Goal: Use online tool/utility: Use online tool/utility

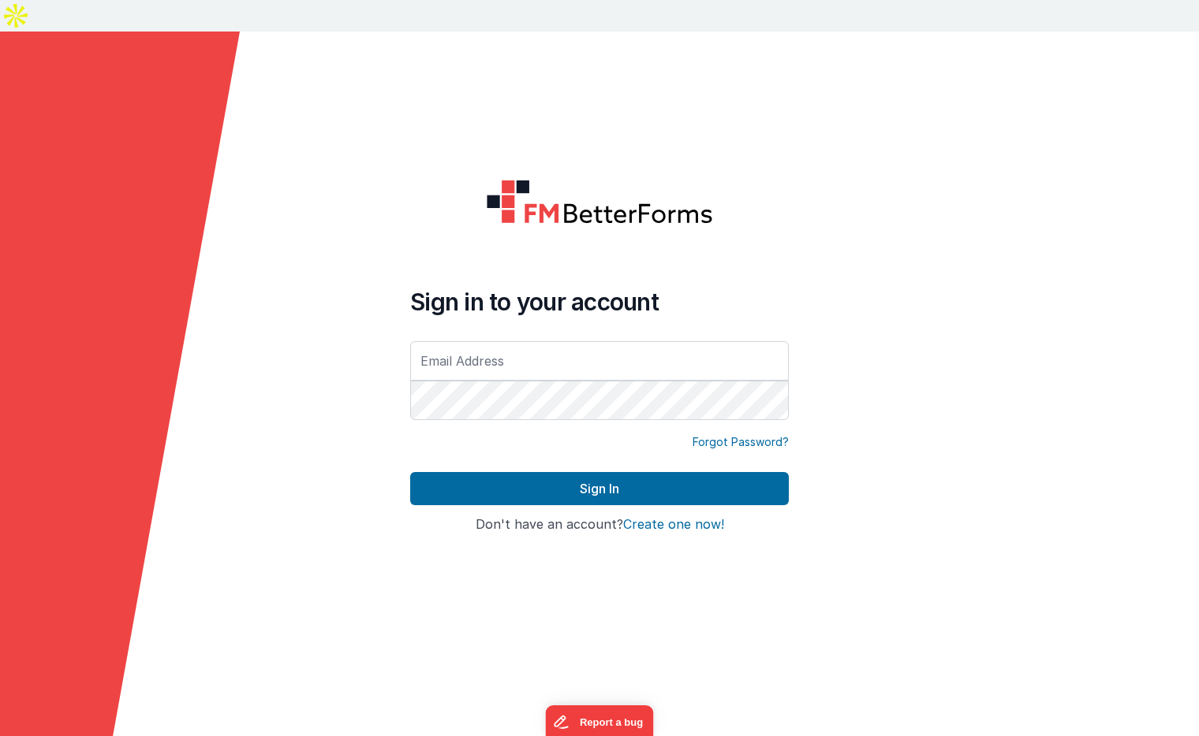
click at [485, 341] on input "text" at bounding box center [599, 360] width 378 height 39
type input "[EMAIL_ADDRESS][PERSON_NAME][PERSON_NAME][DOMAIN_NAME]"
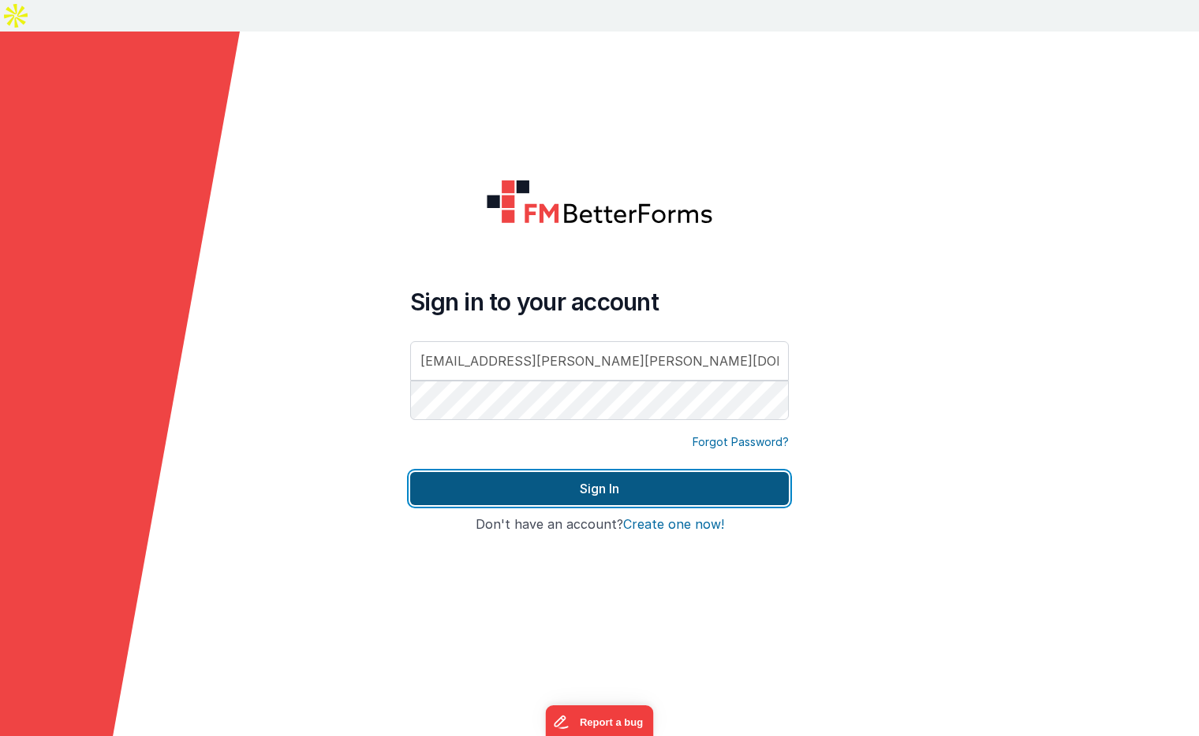
click at [589, 472] on button "Sign In" at bounding box center [599, 488] width 378 height 33
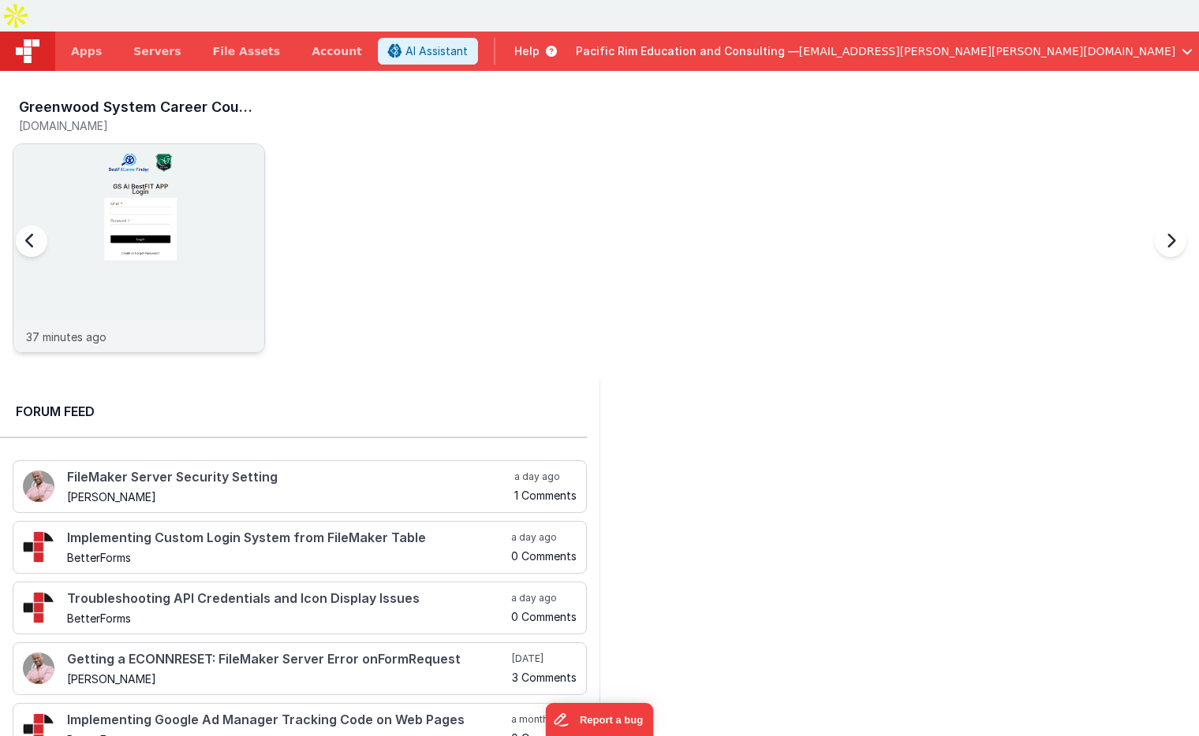
click at [205, 195] on img at bounding box center [138, 269] width 251 height 251
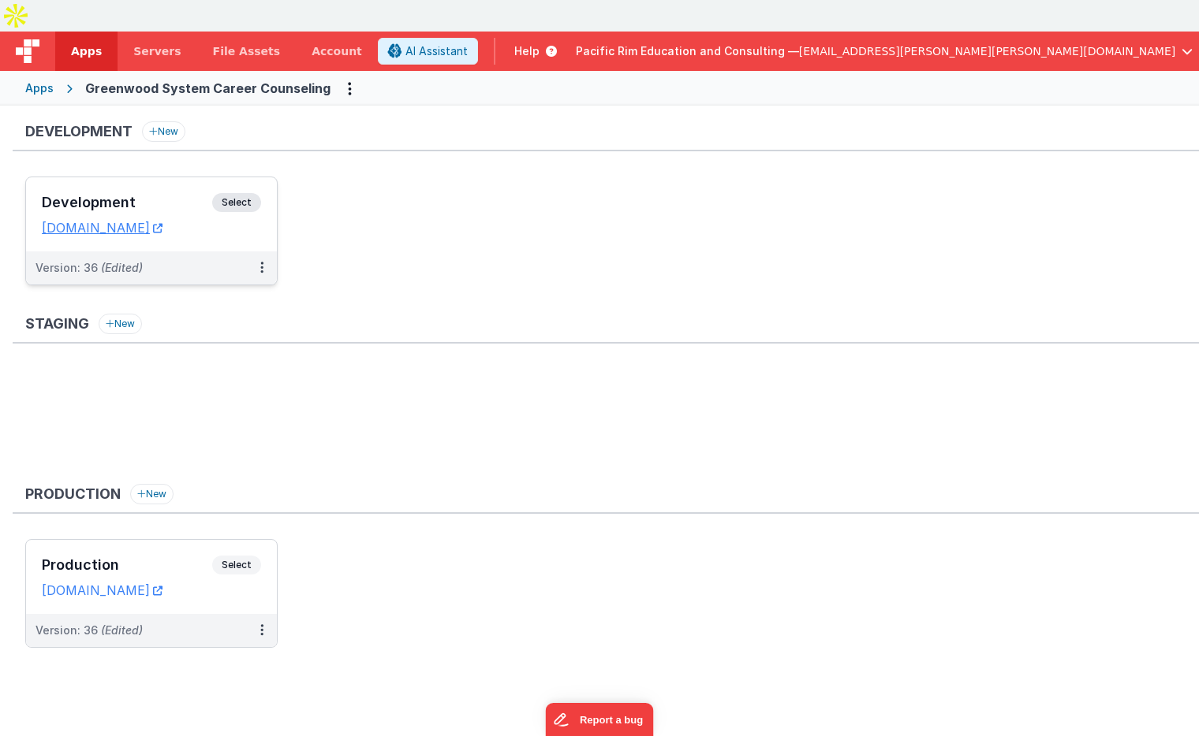
click at [238, 193] on span "Select" at bounding box center [236, 202] width 49 height 19
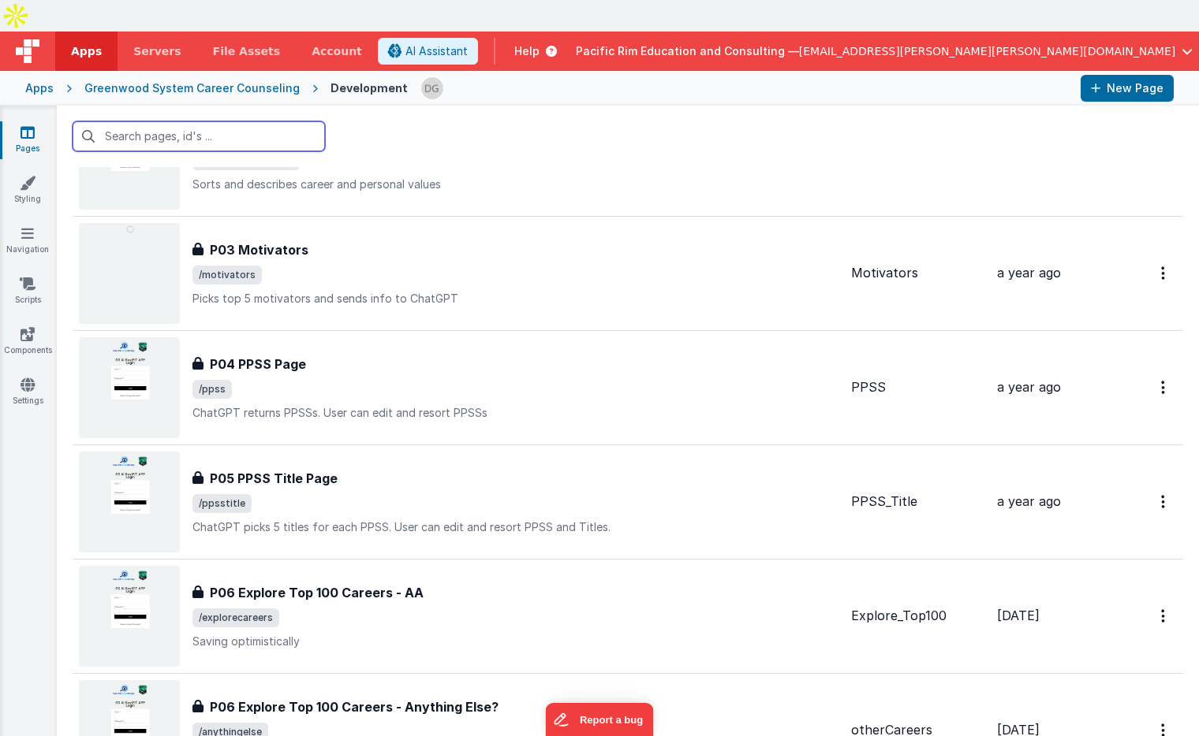
scroll to position [1014, 0]
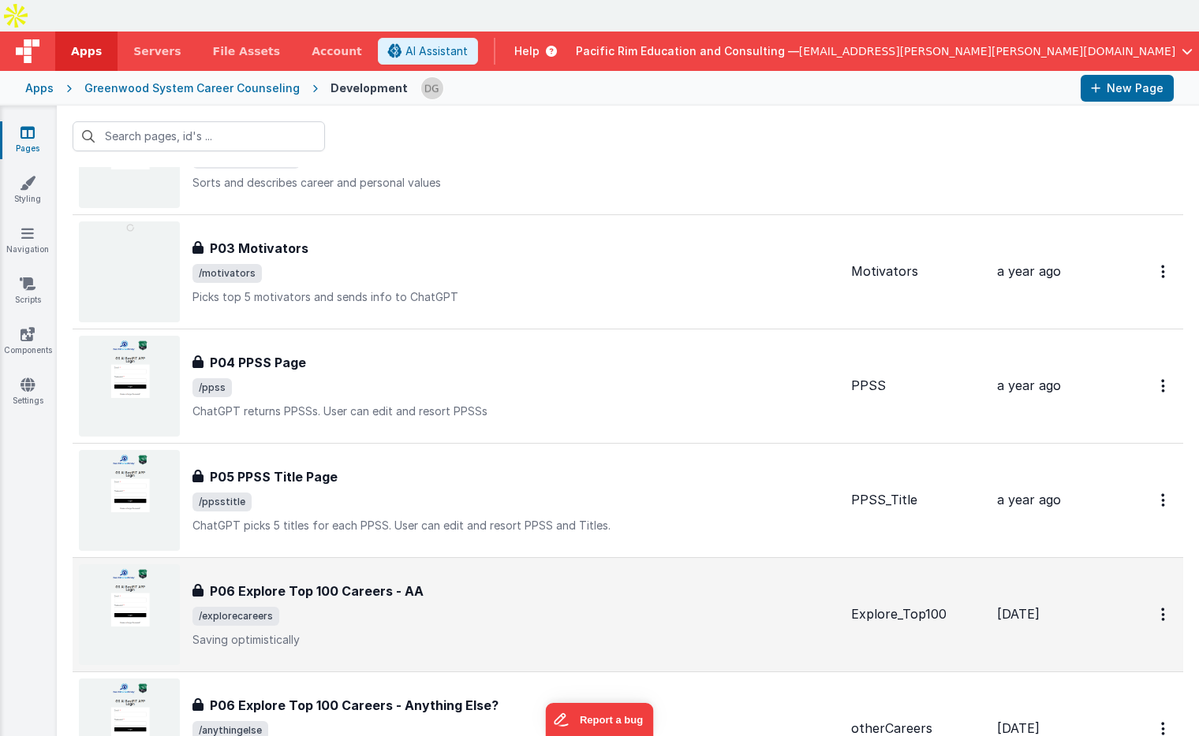
click at [331, 632] on p "Saving optimistically" at bounding box center [515, 640] width 646 height 16
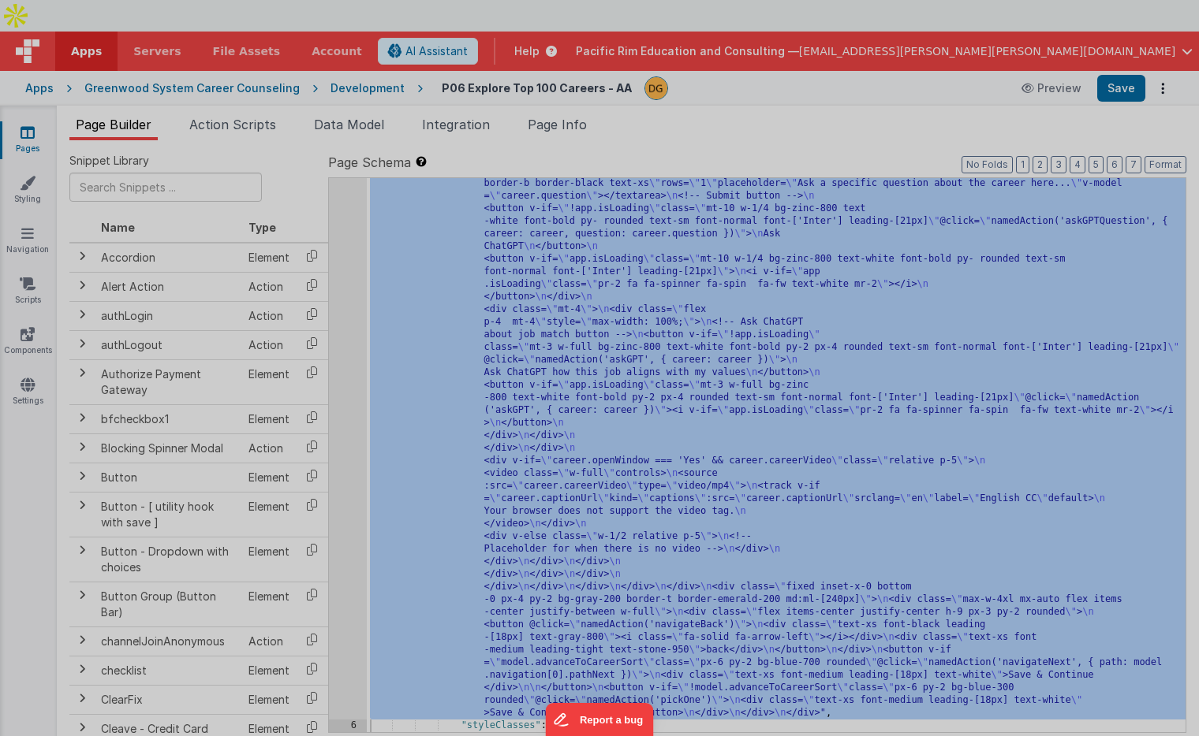
scroll to position [1502, 0]
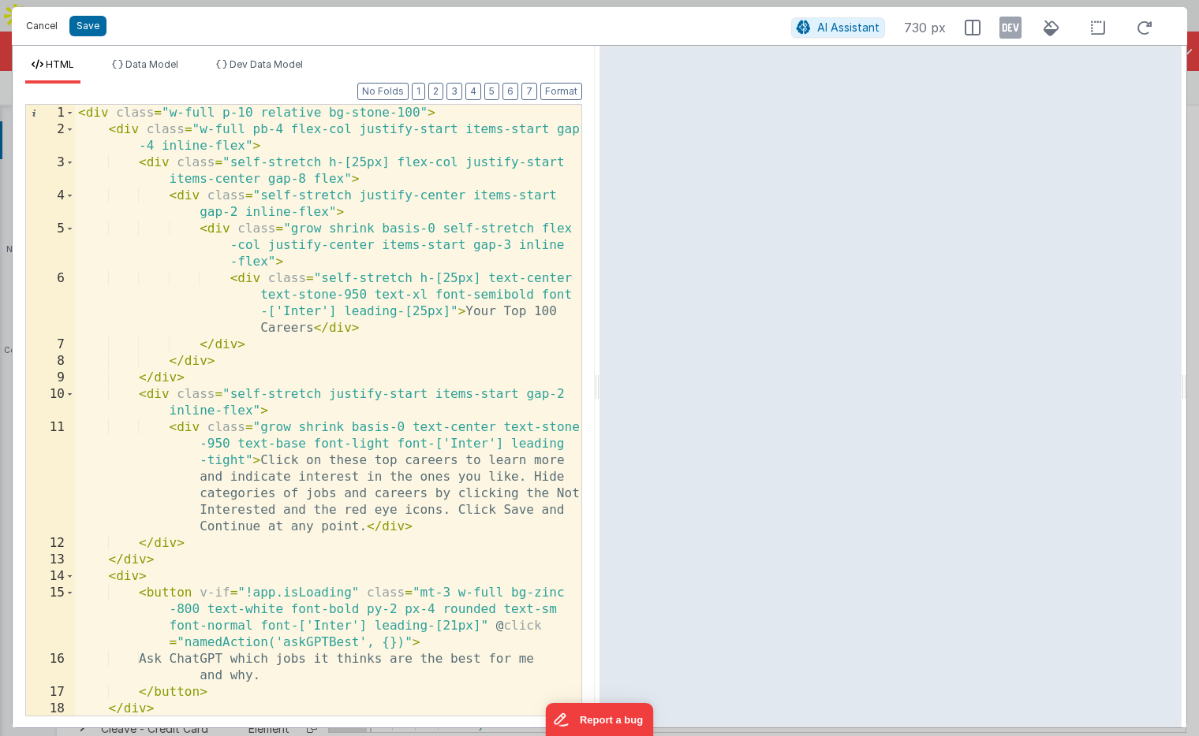
click at [43, 28] on button "Cancel" at bounding box center [41, 26] width 47 height 22
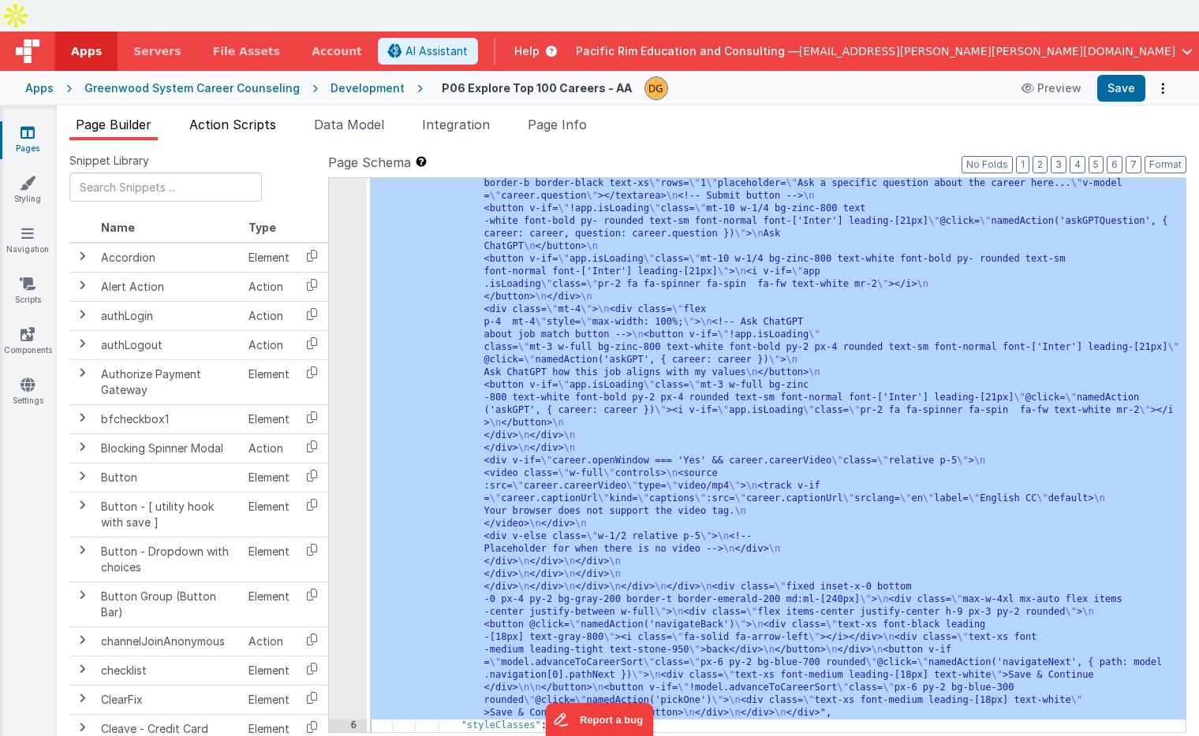
click at [255, 117] on span "Action Scripts" at bounding box center [232, 125] width 87 height 16
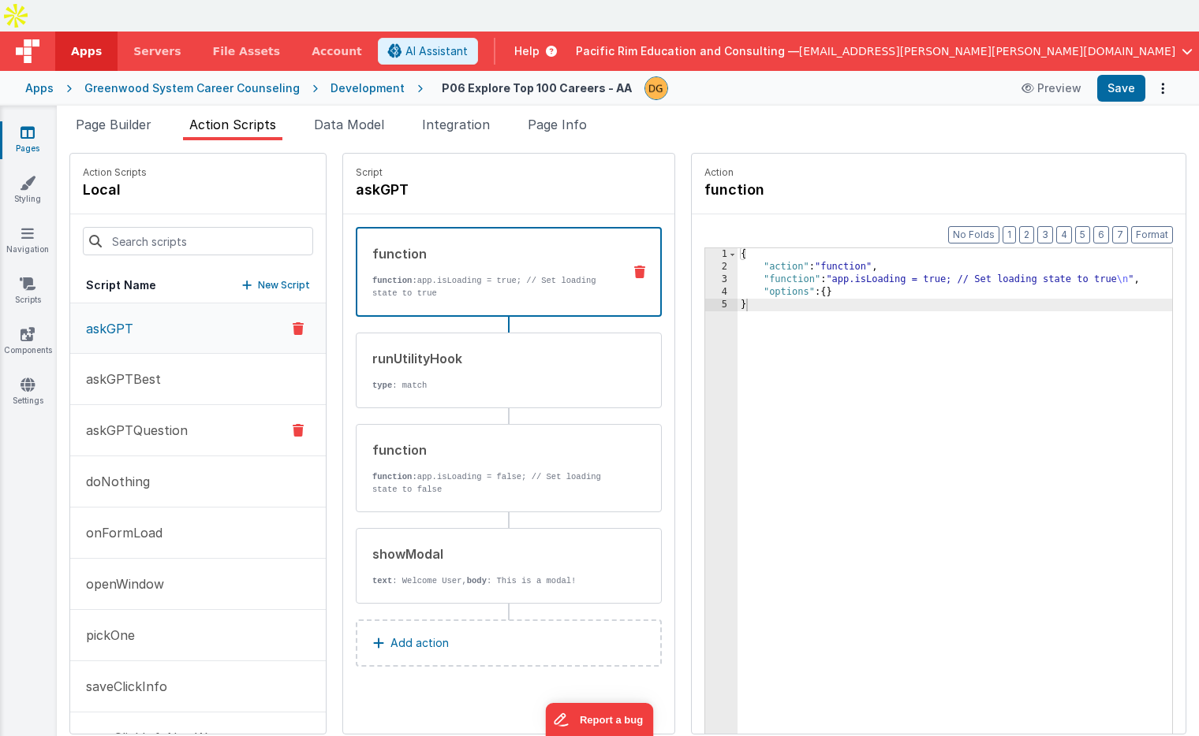
click at [159, 421] on p "askGPTQuestion" at bounding box center [131, 430] width 111 height 19
click at [150, 304] on button "askGPT" at bounding box center [197, 329] width 255 height 51
click at [146, 421] on p "askGPTQuestion" at bounding box center [131, 430] width 111 height 19
click at [136, 610] on button "pickOne" at bounding box center [197, 635] width 255 height 51
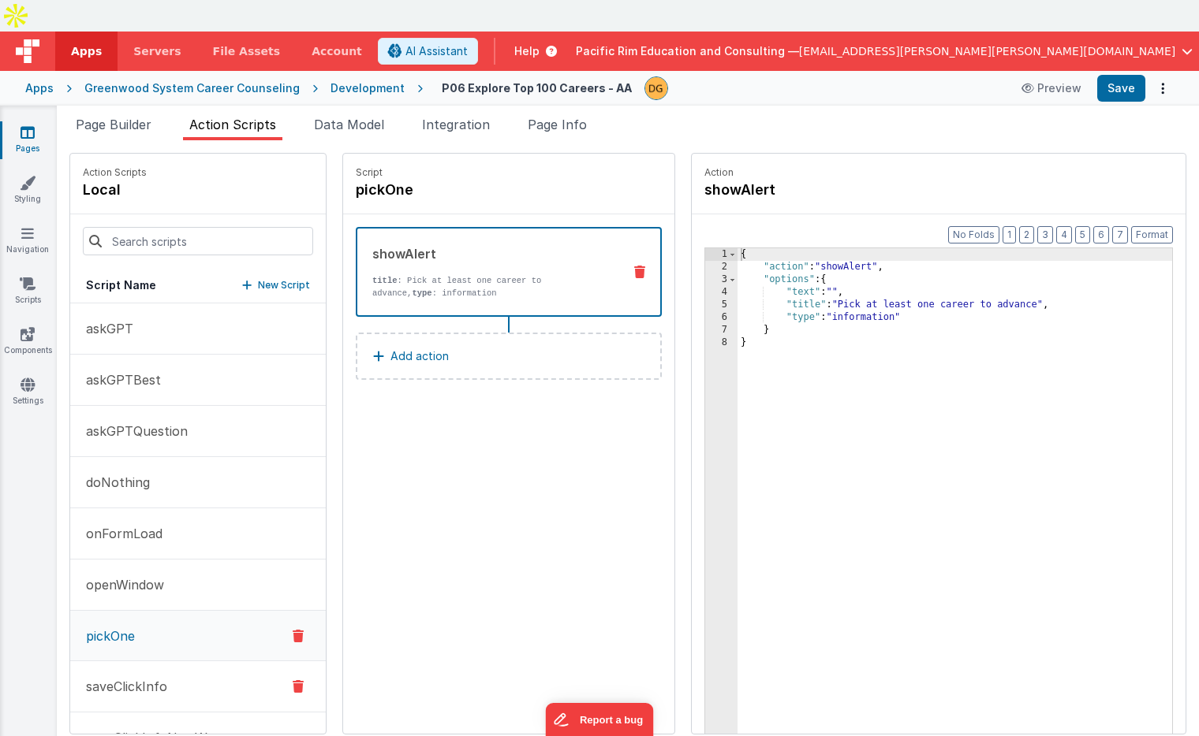
scroll to position [43, 0]
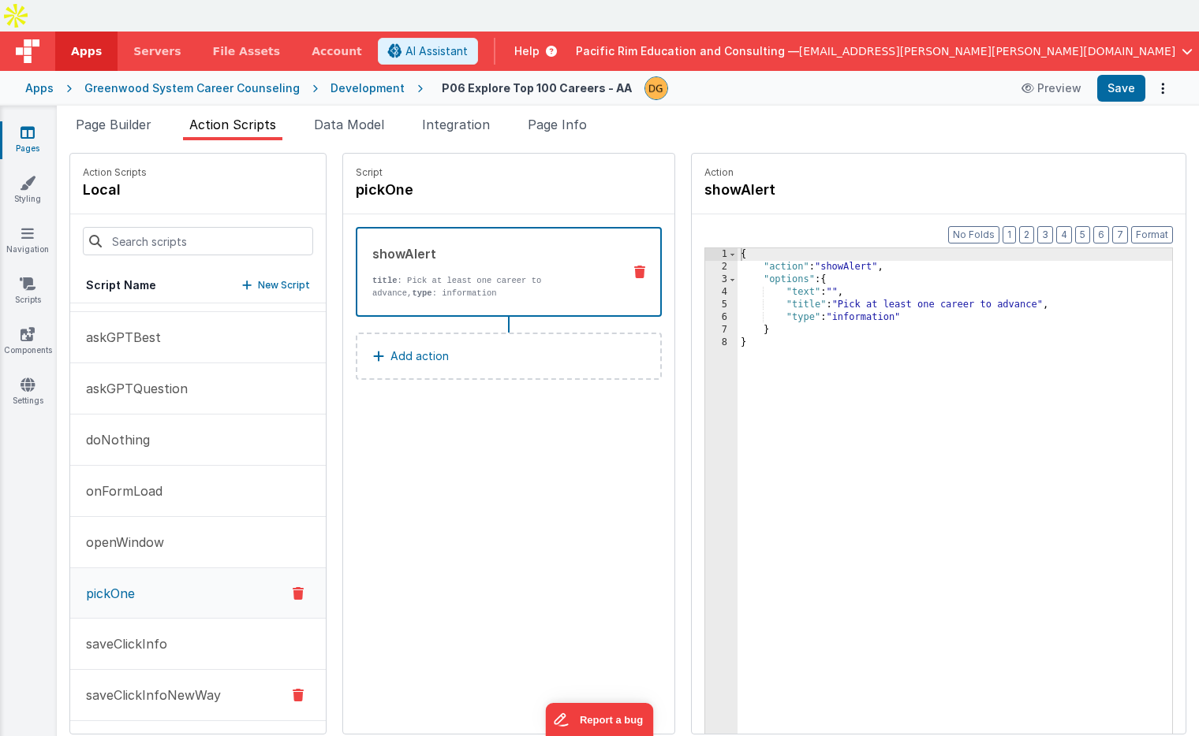
click at [132, 686] on p "saveClickInfoNewWay" at bounding box center [148, 695] width 144 height 19
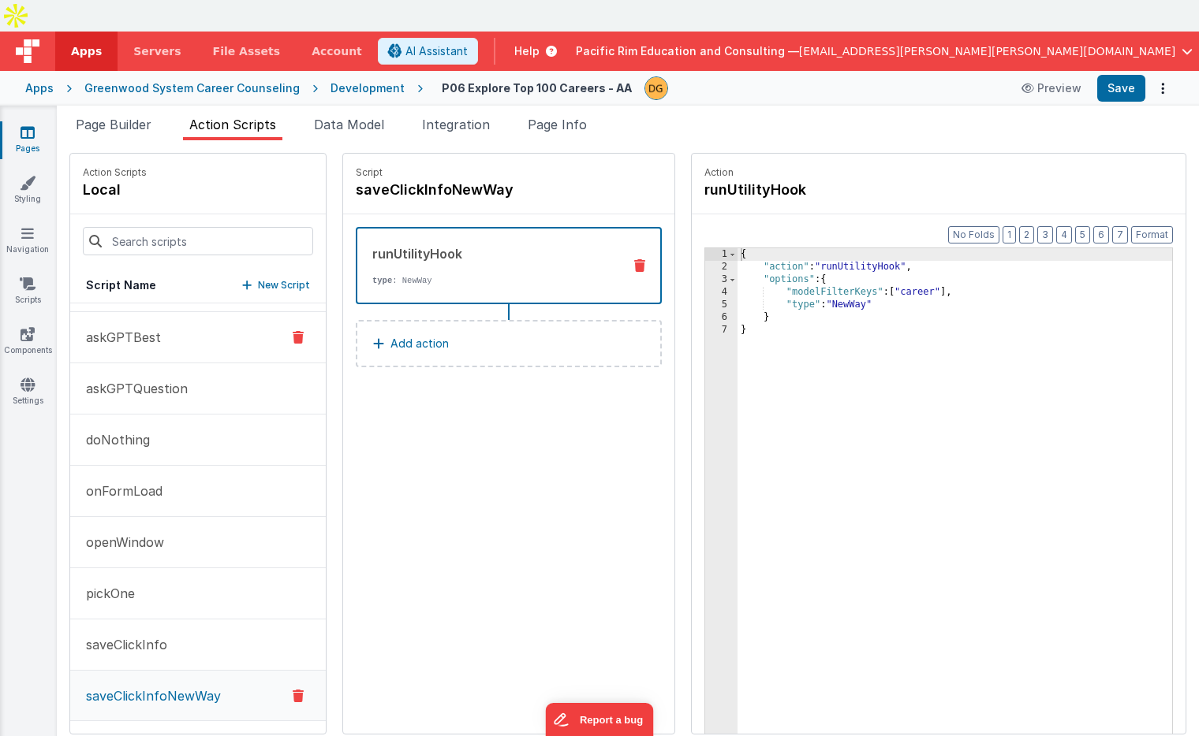
click at [166, 312] on button "askGPTBest" at bounding box center [197, 337] width 255 height 51
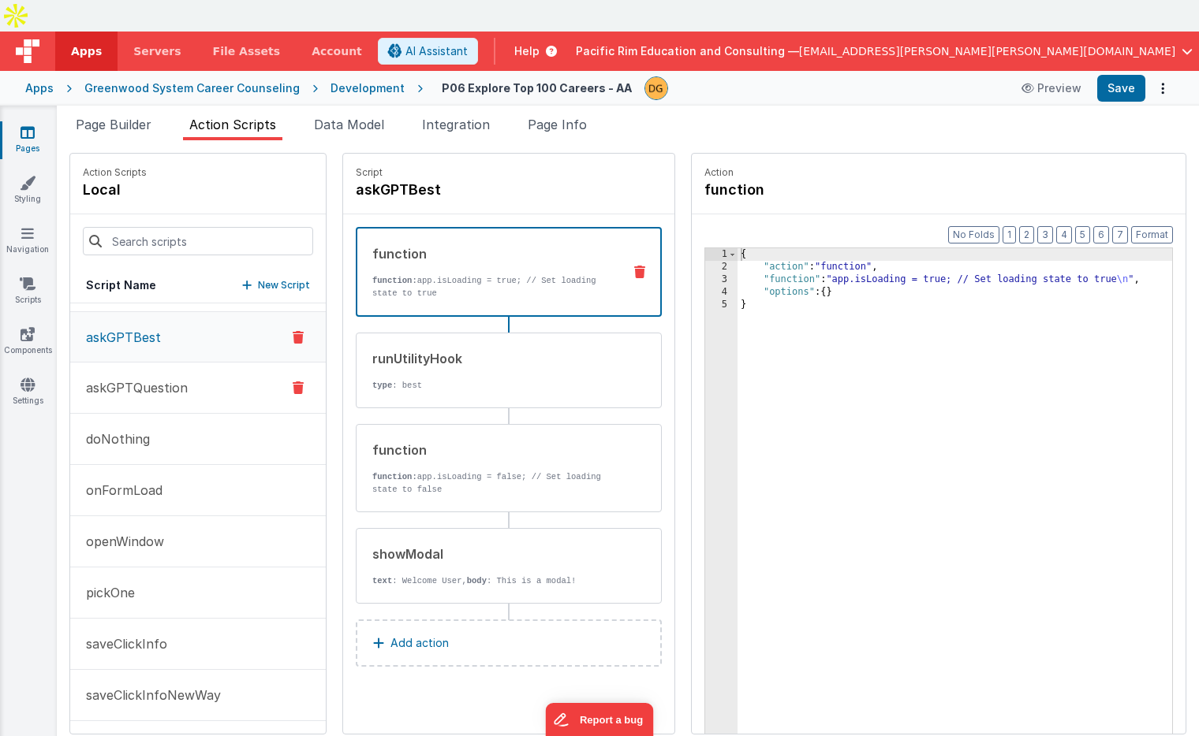
click at [154, 378] on p "askGPTQuestion" at bounding box center [131, 387] width 111 height 19
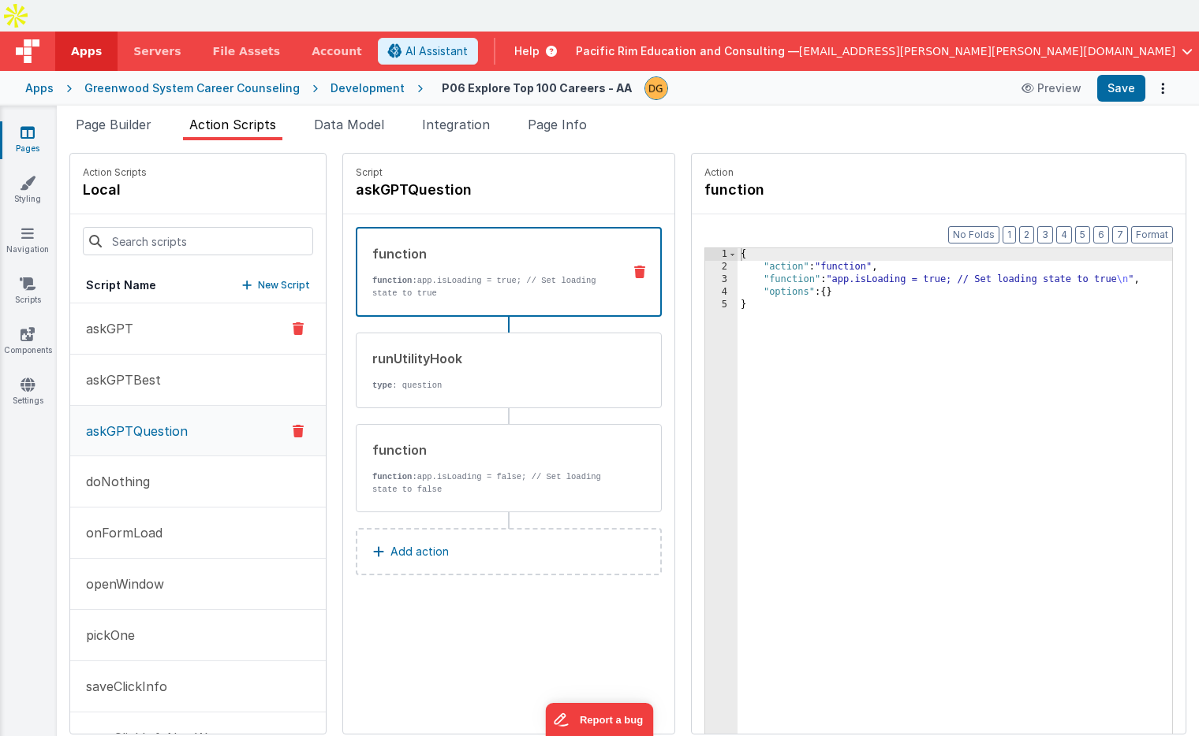
click at [141, 304] on button "askGPT" at bounding box center [197, 329] width 255 height 51
click at [430, 545] on div "showModal text : Welcome User, body : This is a modal!" at bounding box center [483, 566] width 254 height 43
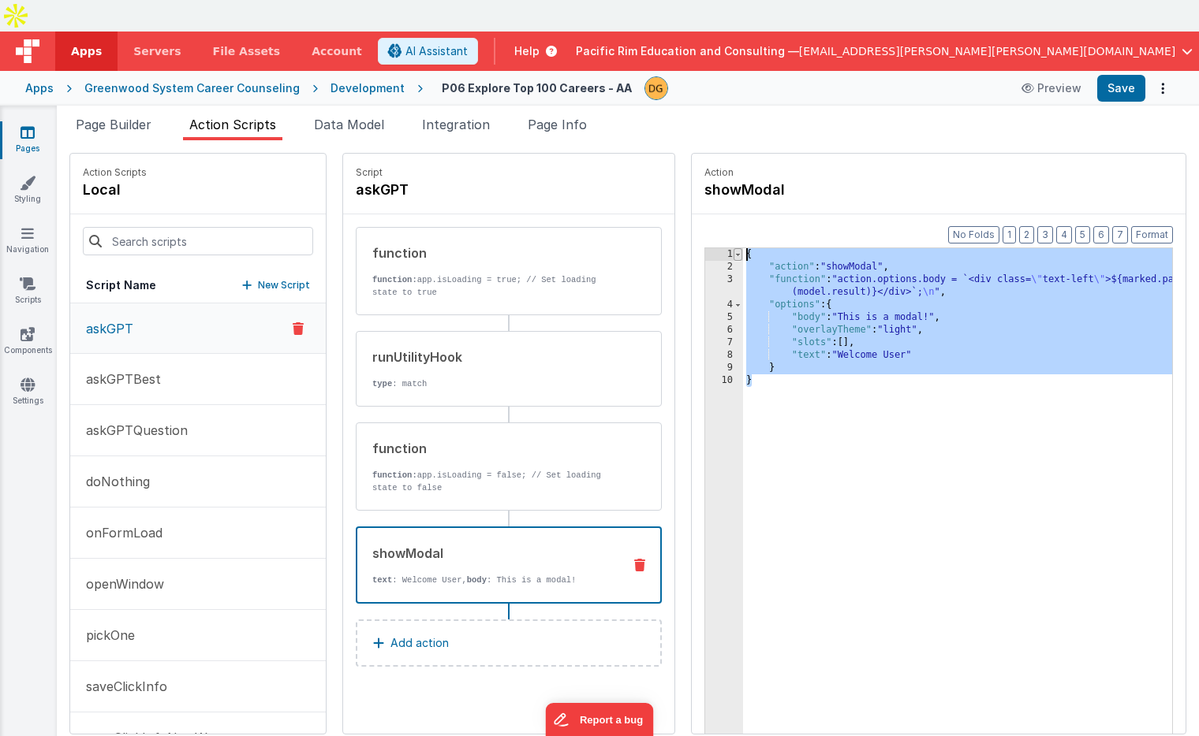
drag, startPoint x: 736, startPoint y: 356, endPoint x: 699, endPoint y: 227, distance: 133.8
click at [704, 248] on div "1 2 3 4 5 6 7 8 9 10 { "action" : "showModal" , "function" : "action.options.bo…" at bounding box center [938, 516] width 468 height 536
click at [176, 354] on button "askGPTBest" at bounding box center [197, 379] width 255 height 51
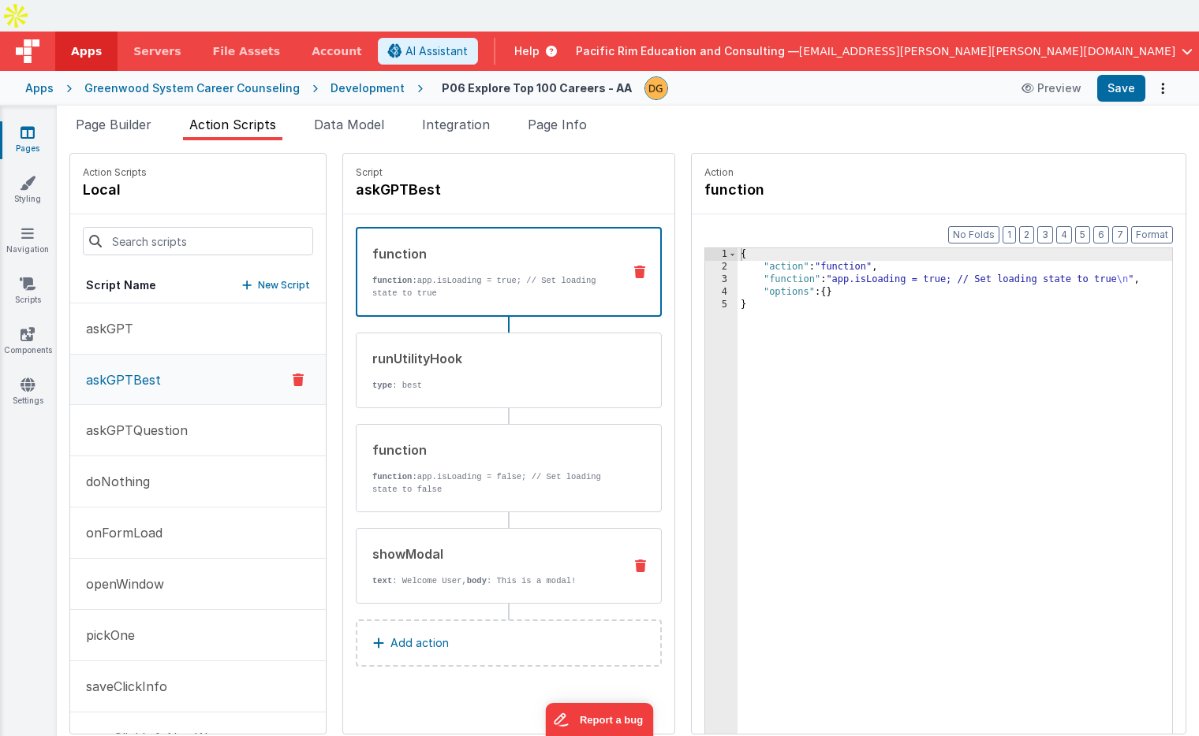
click at [464, 575] on p "text : Welcome User, body : This is a modal!" at bounding box center [491, 581] width 238 height 13
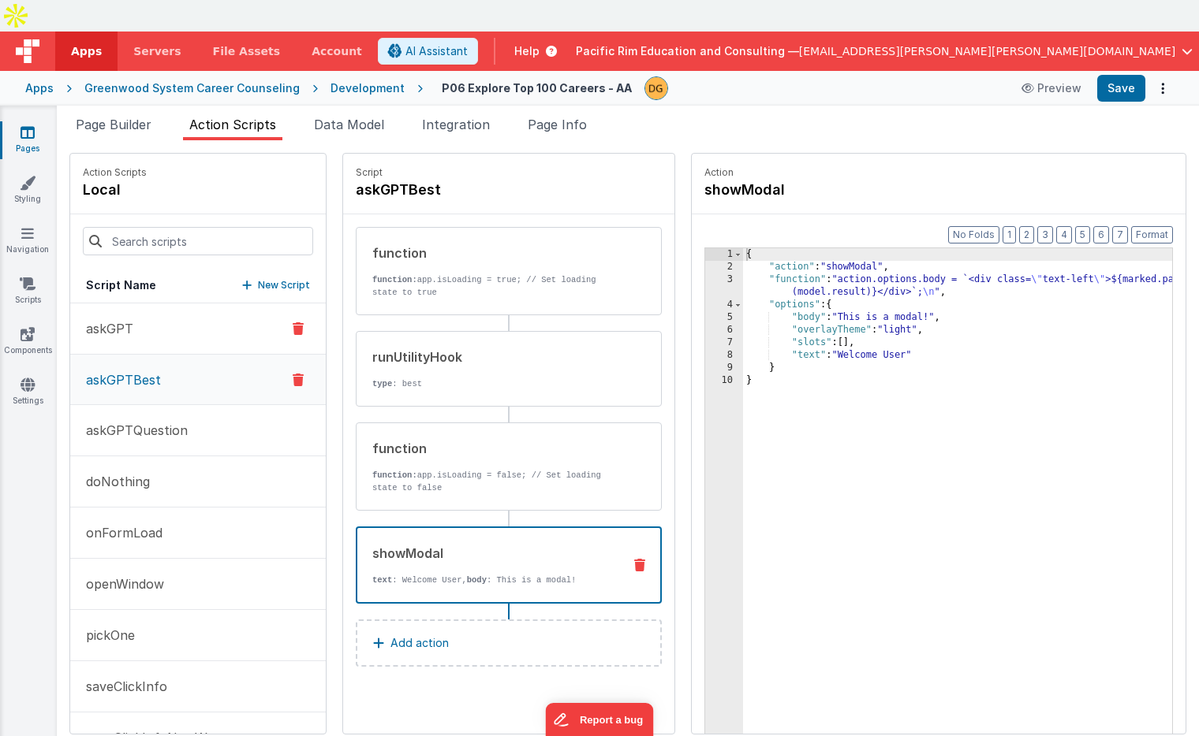
click at [181, 304] on button "askGPT" at bounding box center [197, 329] width 255 height 51
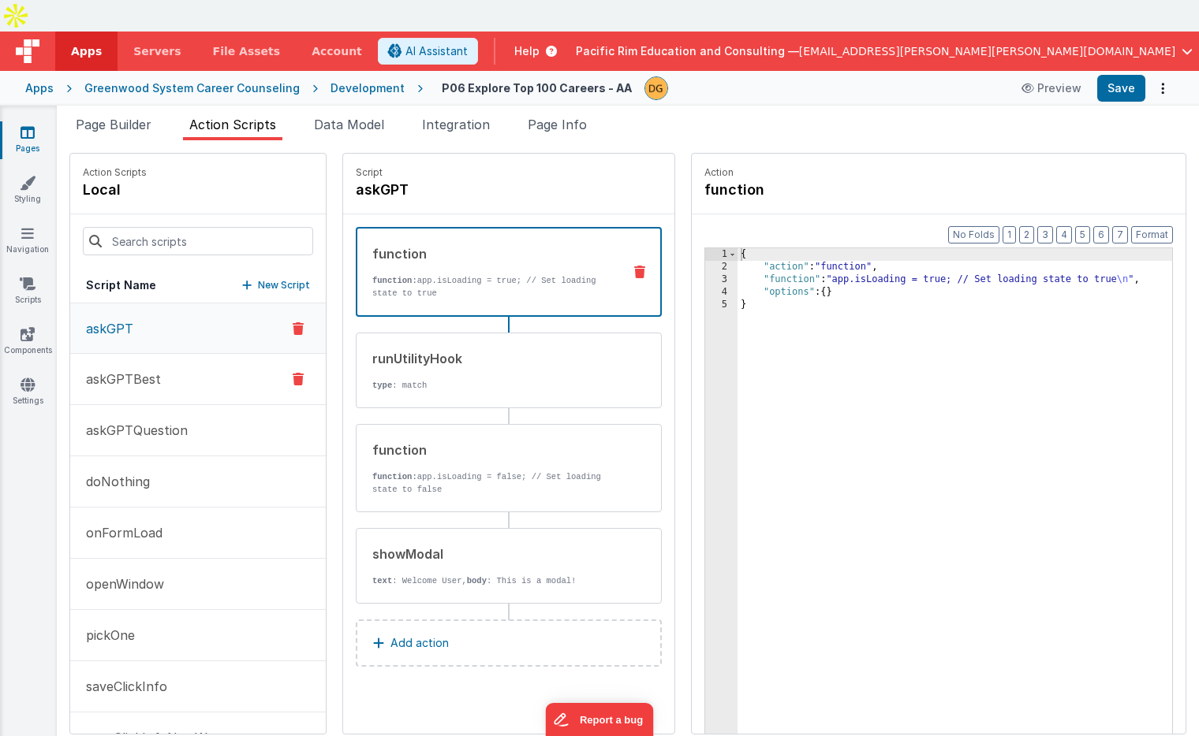
click at [180, 354] on button "askGPTBest" at bounding box center [197, 379] width 255 height 51
click at [175, 304] on button "askGPT" at bounding box center [197, 329] width 255 height 51
click at [181, 354] on button "askGPTBest" at bounding box center [197, 379] width 255 height 51
click at [432, 545] on div "showModal text : Welcome User, body : This is a modal!" at bounding box center [483, 566] width 254 height 43
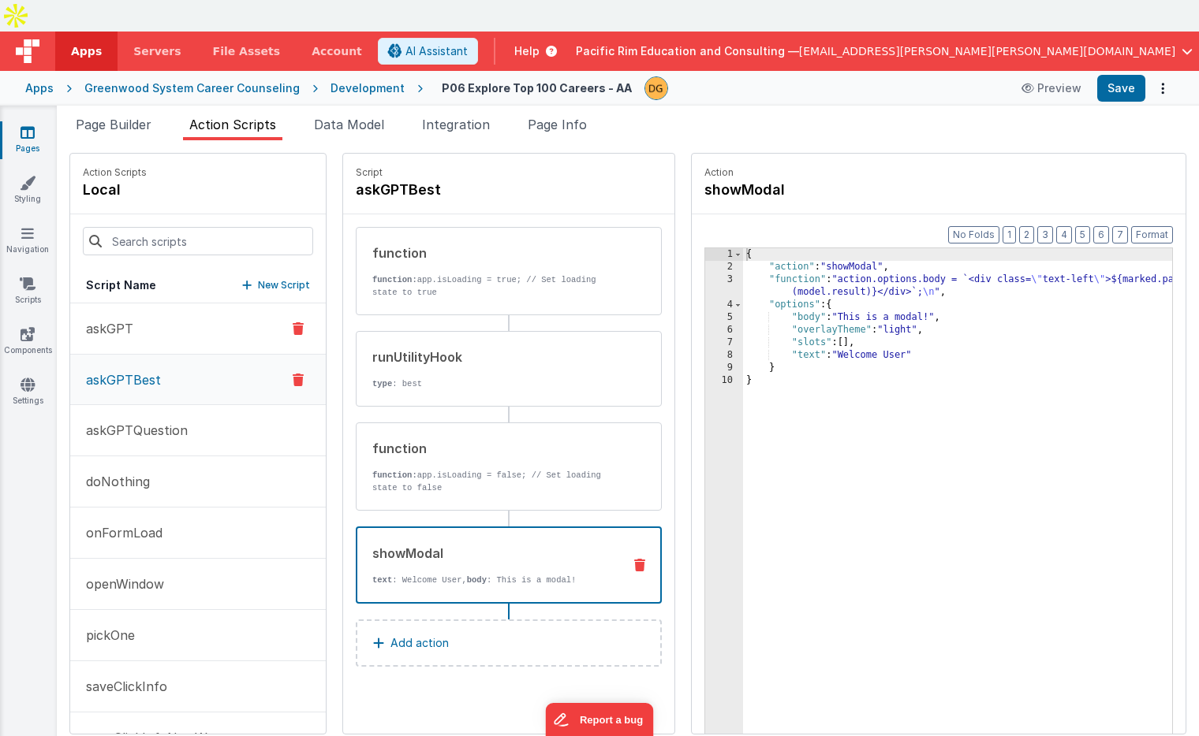
click at [158, 304] on button "askGPT" at bounding box center [197, 329] width 255 height 51
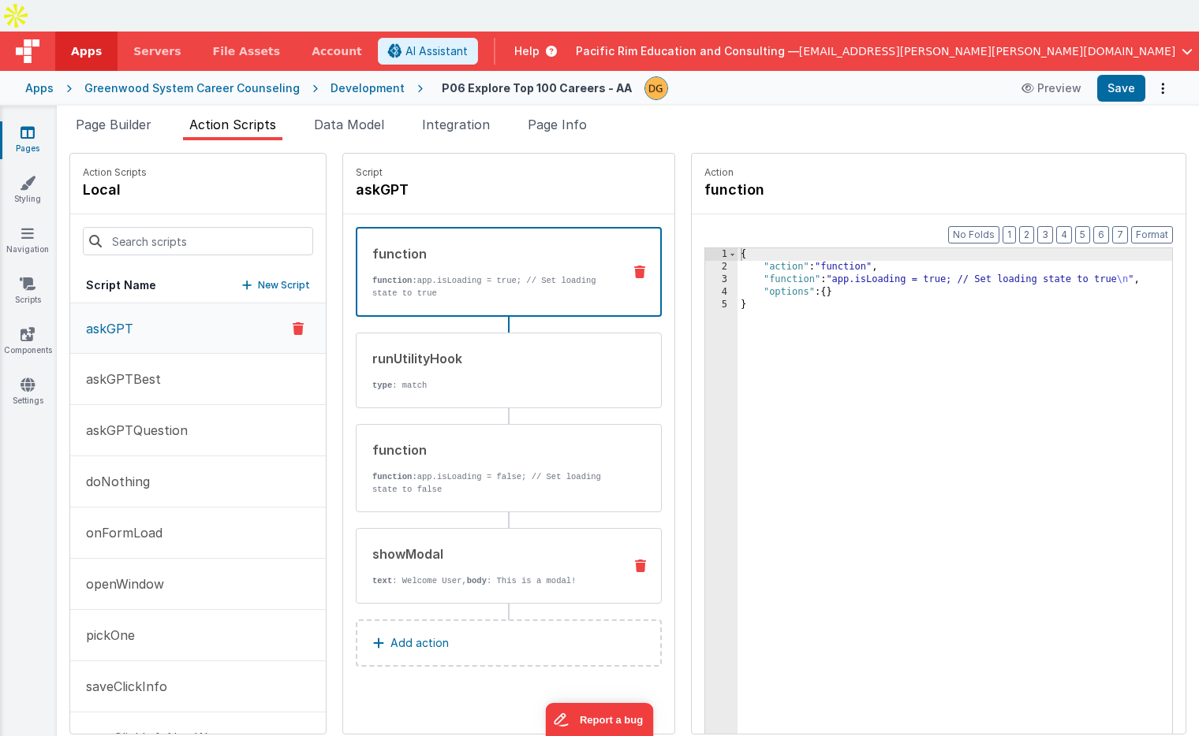
click at [462, 545] on div "showModal" at bounding box center [491, 554] width 238 height 19
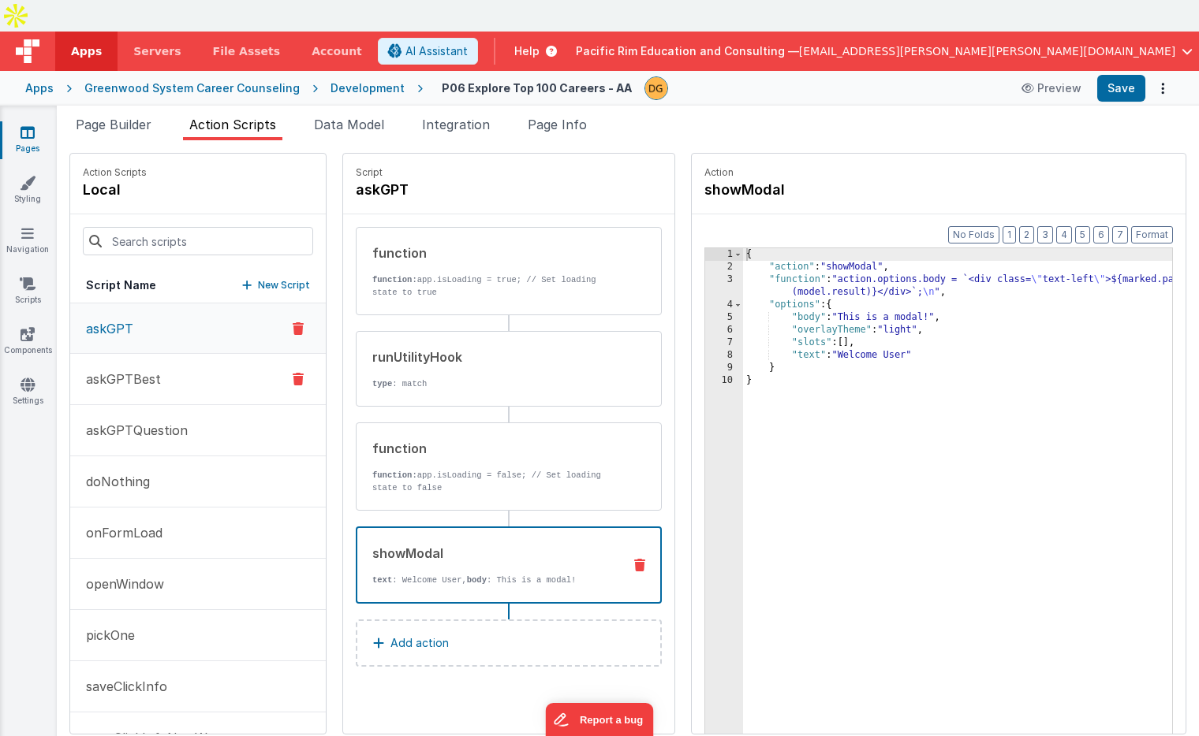
click at [186, 358] on button "askGPTBest" at bounding box center [197, 379] width 255 height 51
click at [490, 544] on div "showModal" at bounding box center [490, 553] width 237 height 19
click at [165, 304] on button "askGPT" at bounding box center [197, 329] width 255 height 51
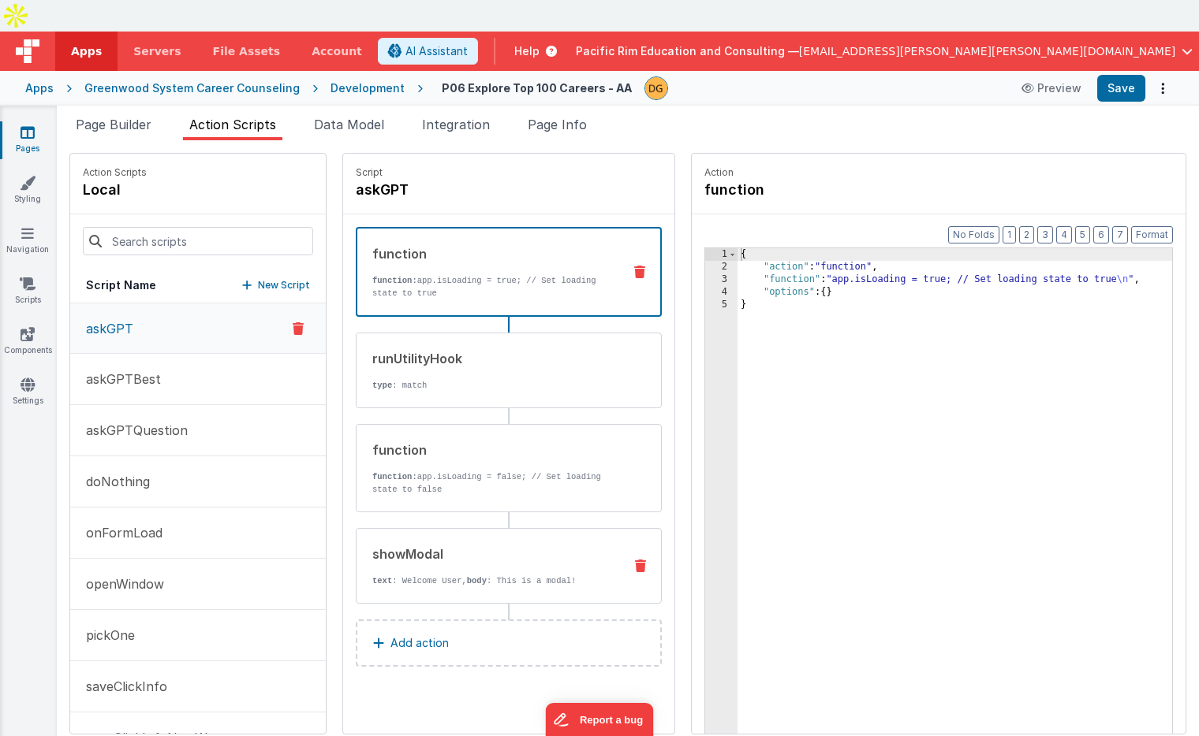
click at [431, 545] on div "showModal" at bounding box center [491, 554] width 238 height 19
